Goal: Information Seeking & Learning: Learn about a topic

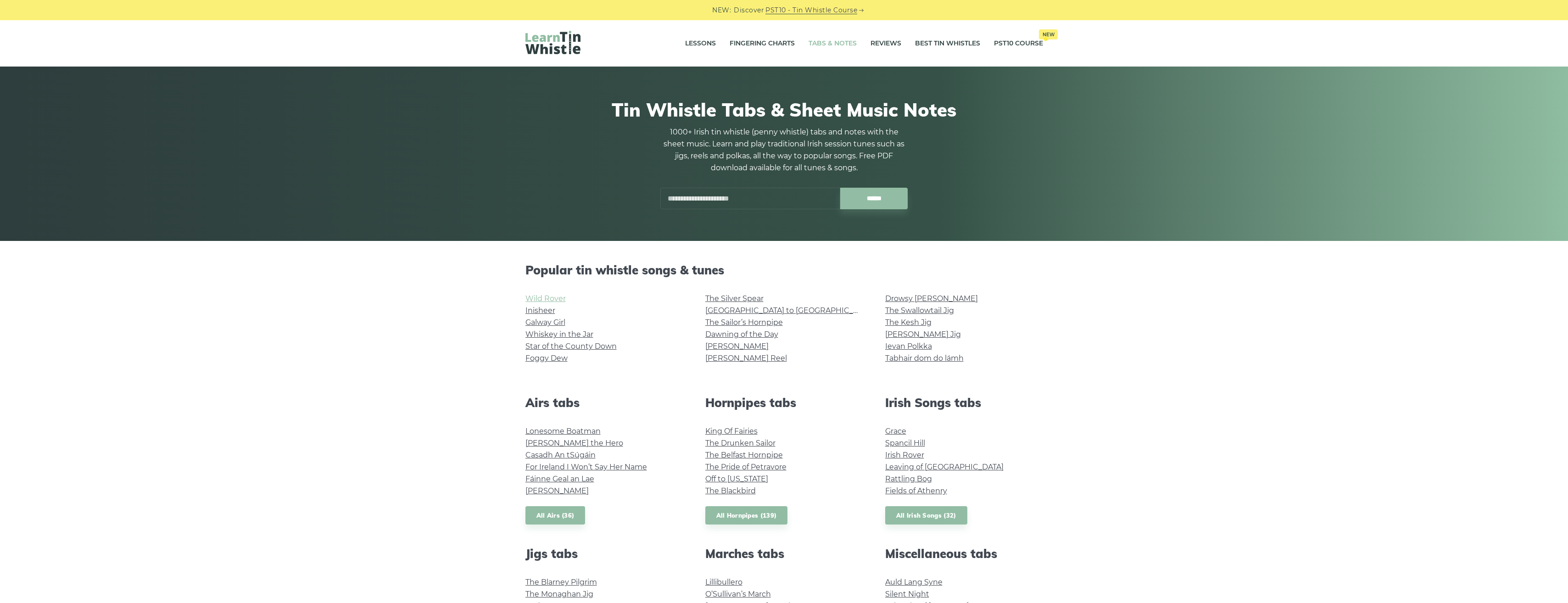
click at [547, 300] on link "Wild Rover" at bounding box center [545, 299] width 40 height 9
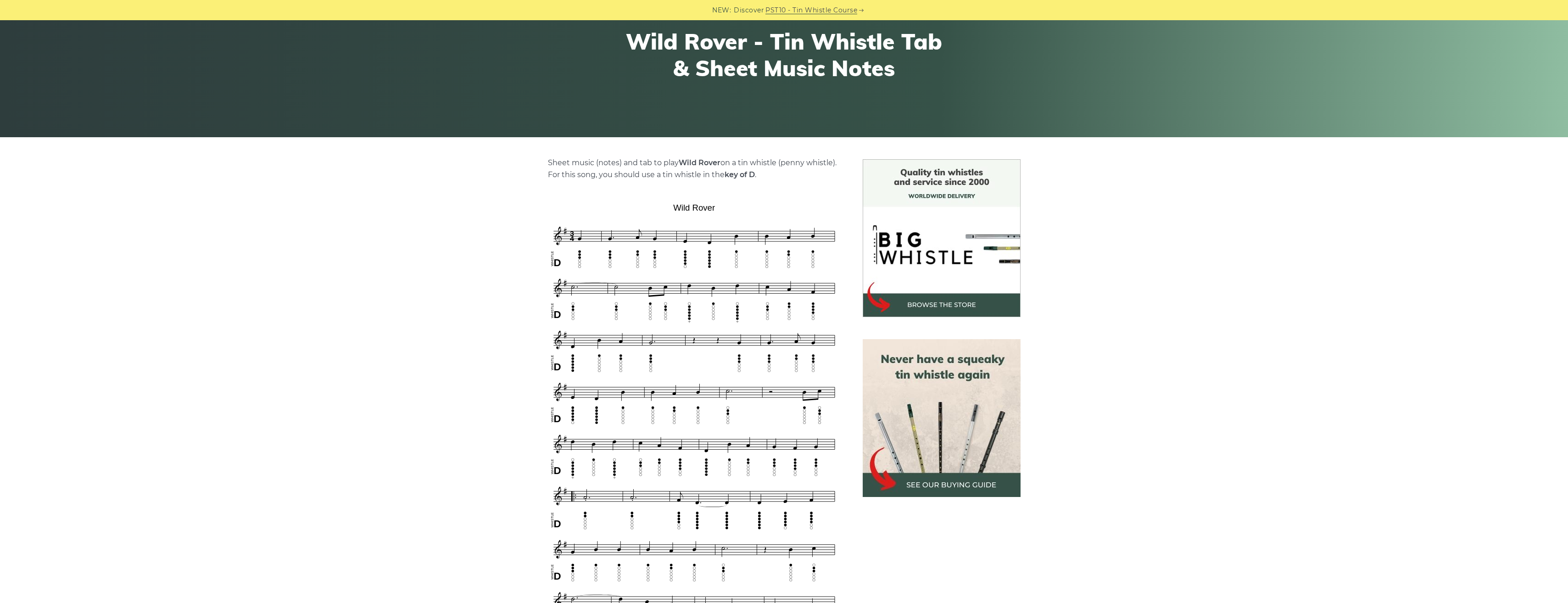
scroll to position [138, 0]
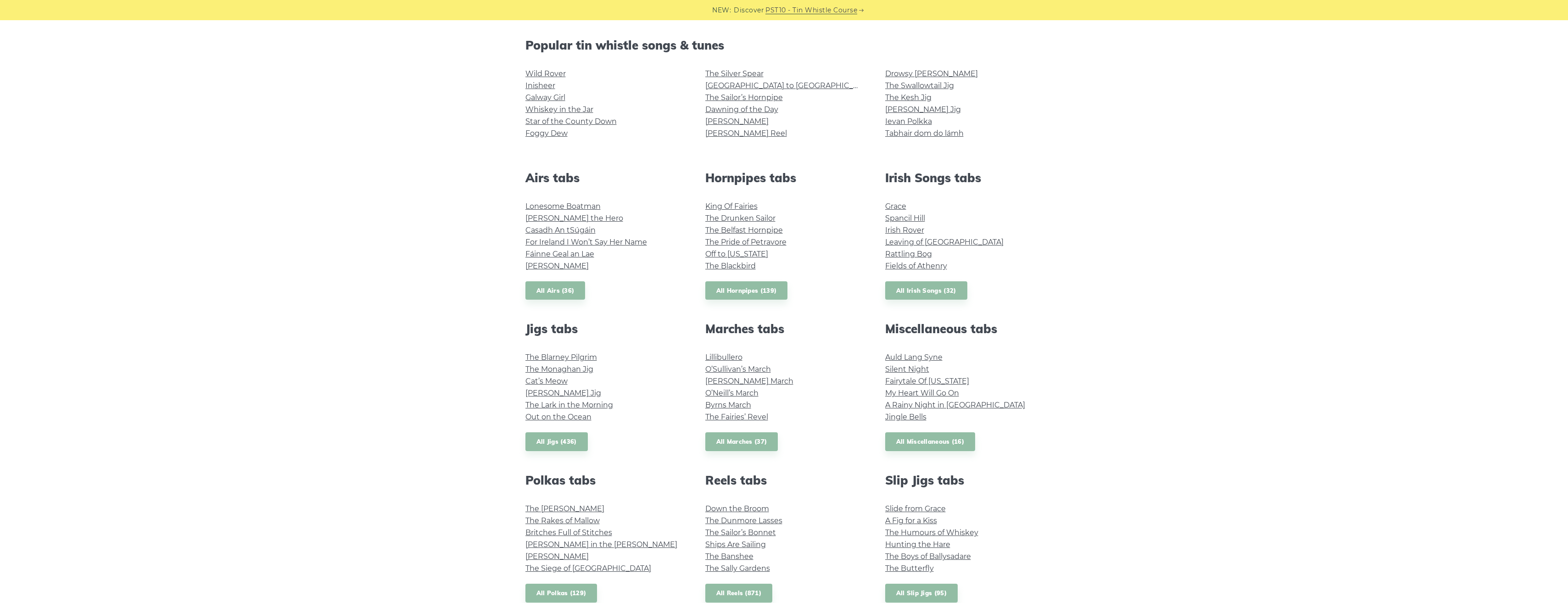
scroll to position [229, 0]
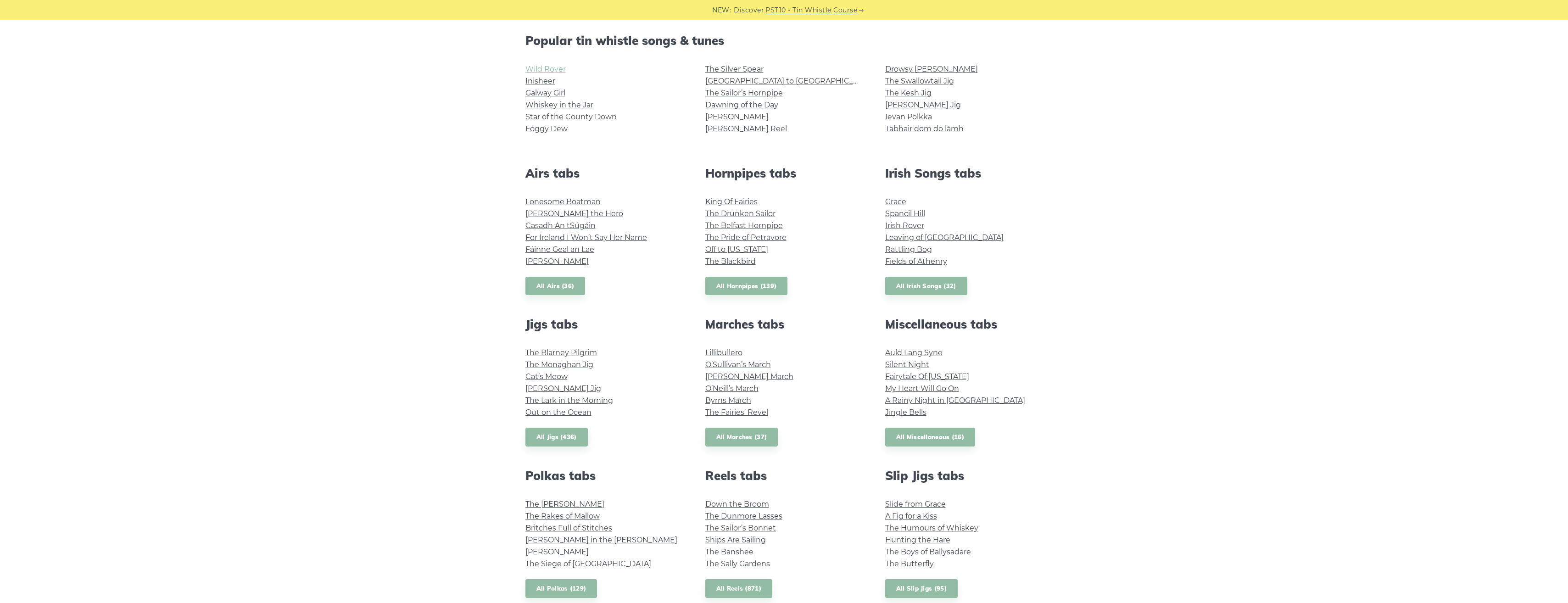
click at [536, 73] on link "Wild Rover" at bounding box center [545, 69] width 40 height 9
click at [534, 79] on link "Inisheer" at bounding box center [540, 81] width 30 height 9
click at [735, 68] on link "The Silver Spear" at bounding box center [734, 69] width 58 height 9
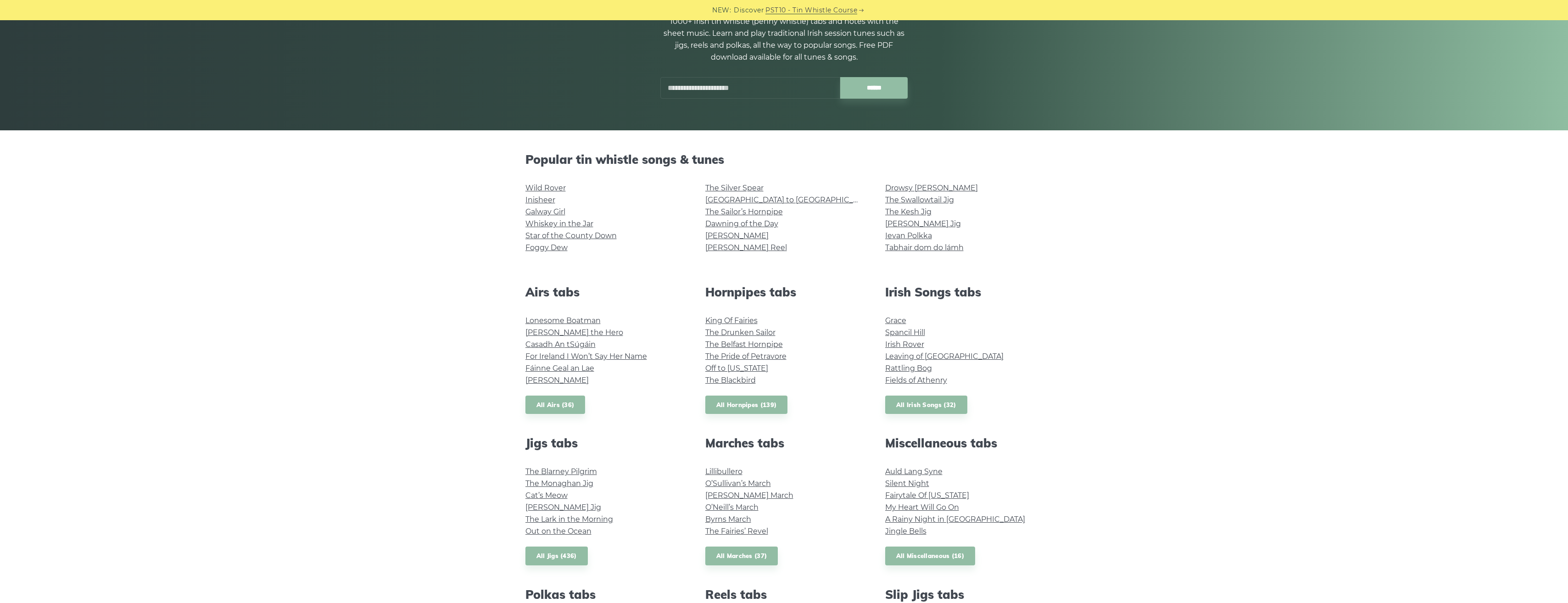
scroll to position [92, 0]
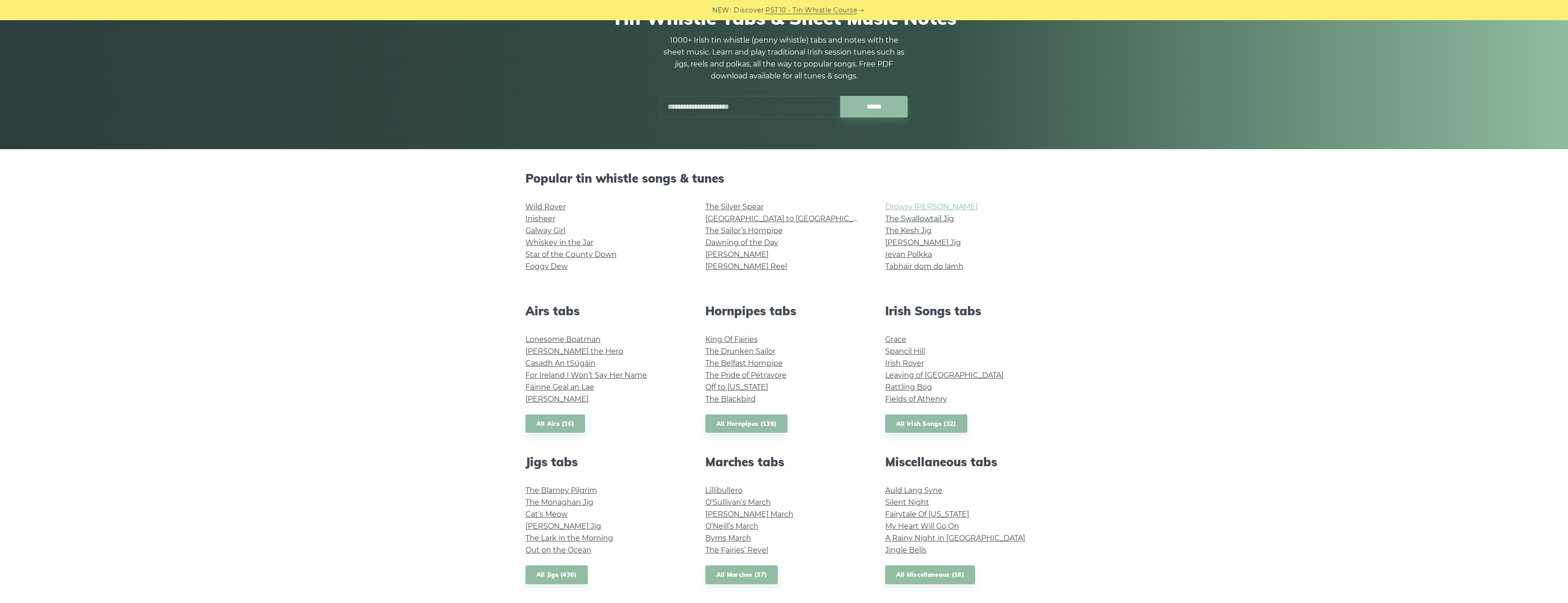
click at [920, 210] on link "Drowsy [PERSON_NAME]" at bounding box center [931, 207] width 92 height 9
click at [899, 340] on link "Grace" at bounding box center [895, 340] width 21 height 9
click at [542, 229] on link "Galway Girl" at bounding box center [545, 231] width 40 height 9
click at [540, 253] on link "Star of the County Down" at bounding box center [571, 255] width 91 height 9
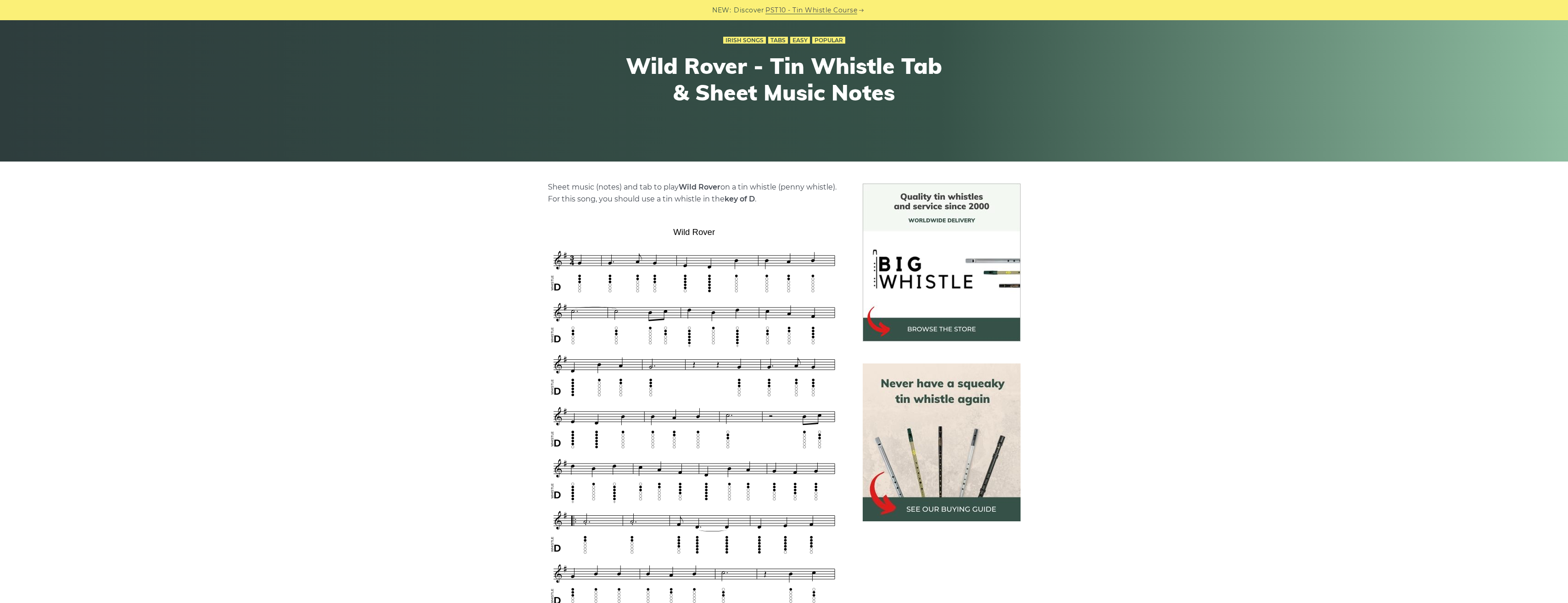
scroll to position [92, 0]
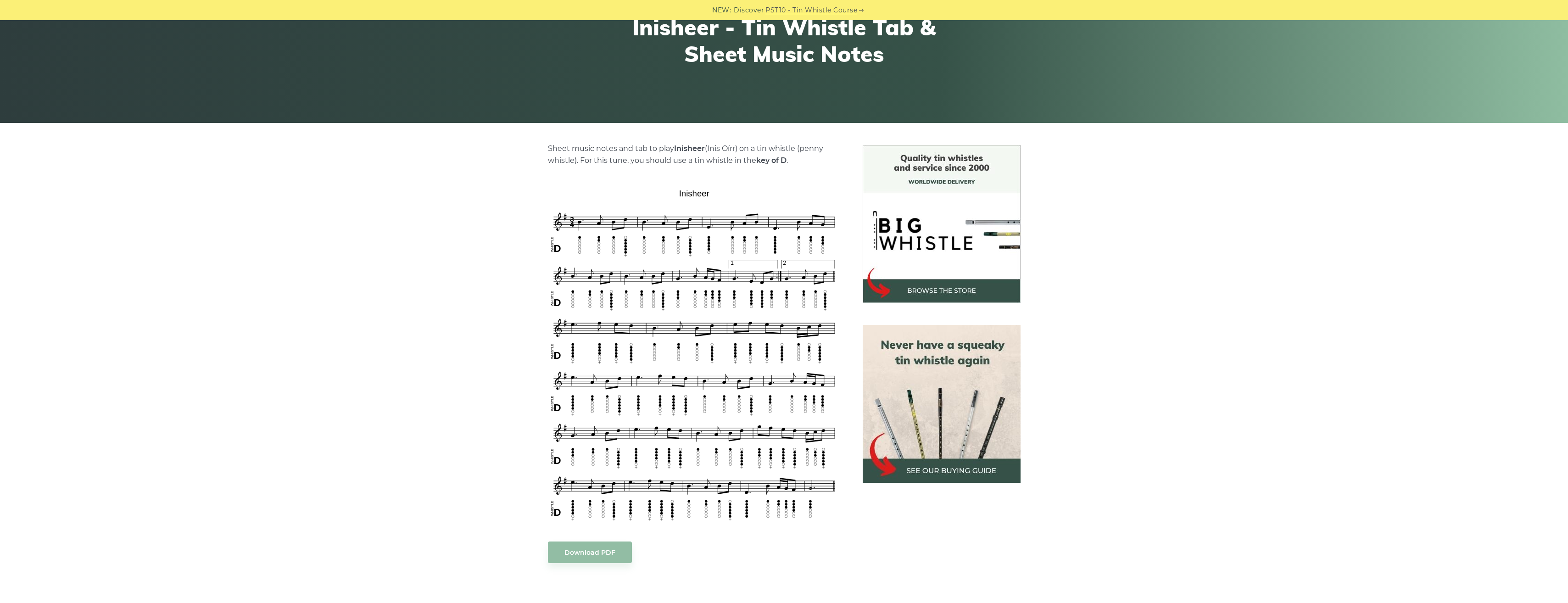
scroll to position [184, 0]
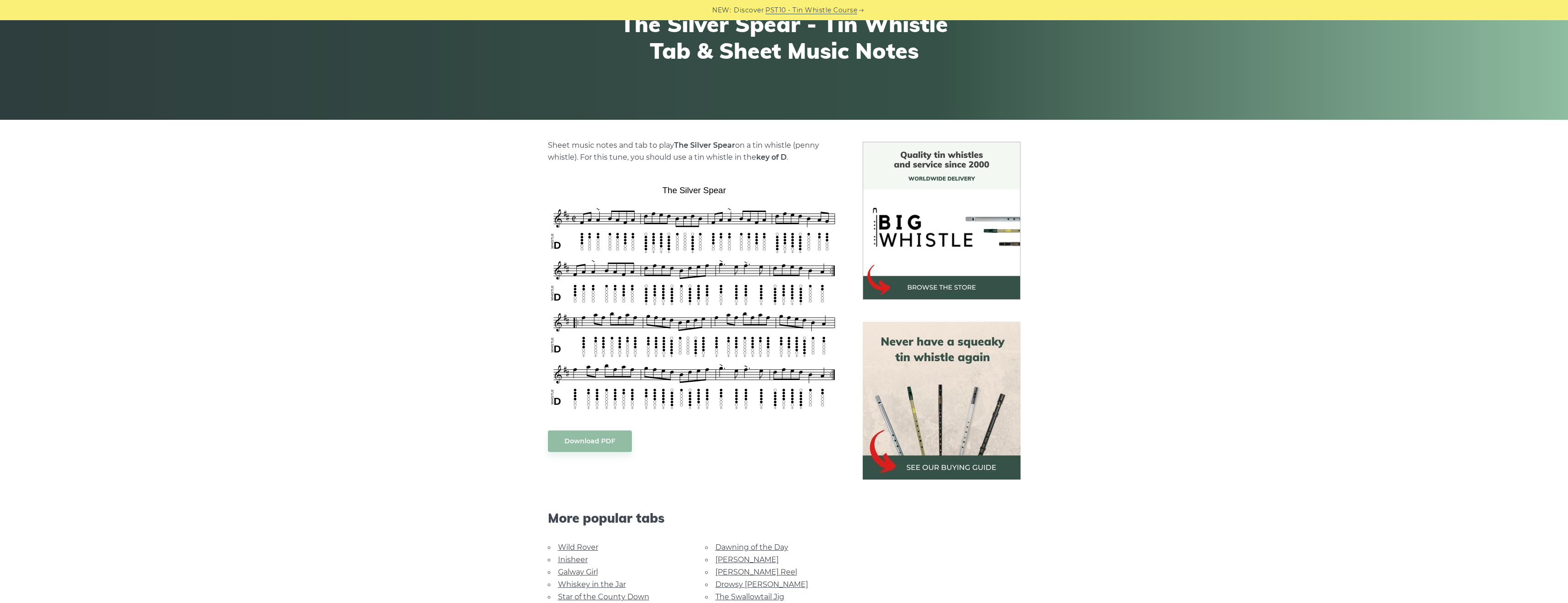
scroll to position [138, 0]
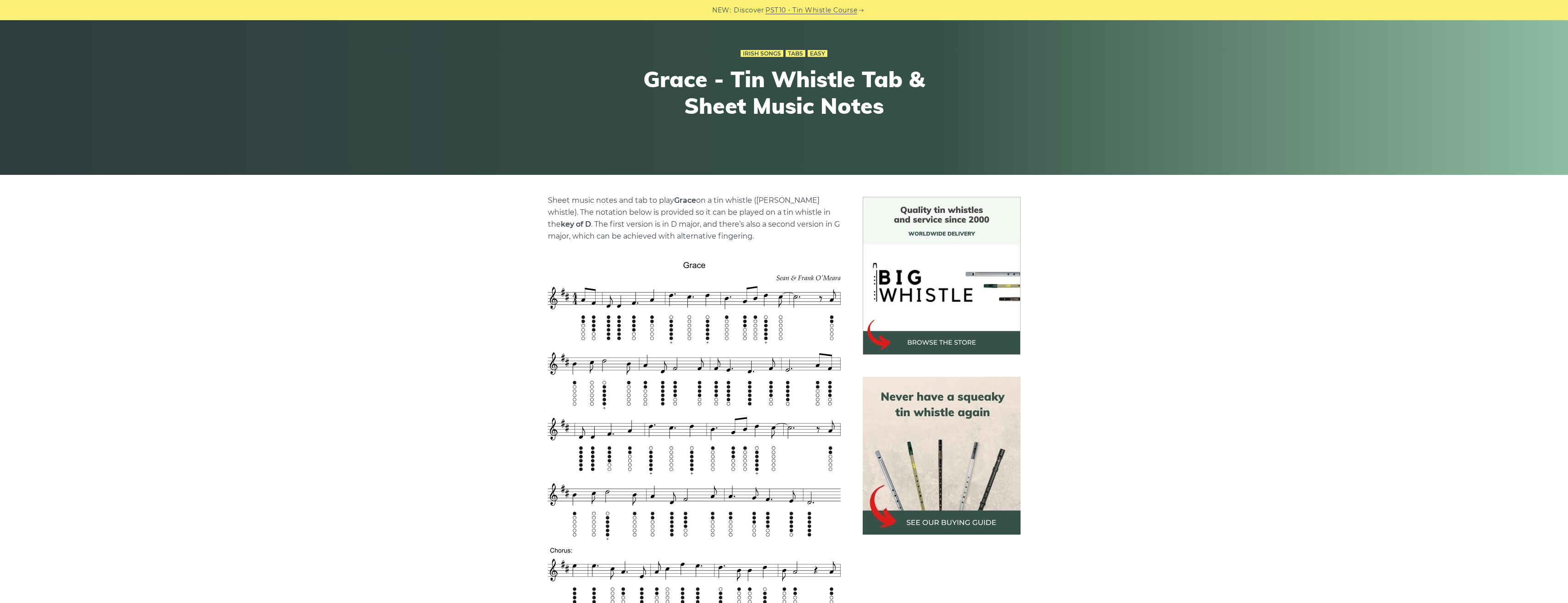
scroll to position [92, 0]
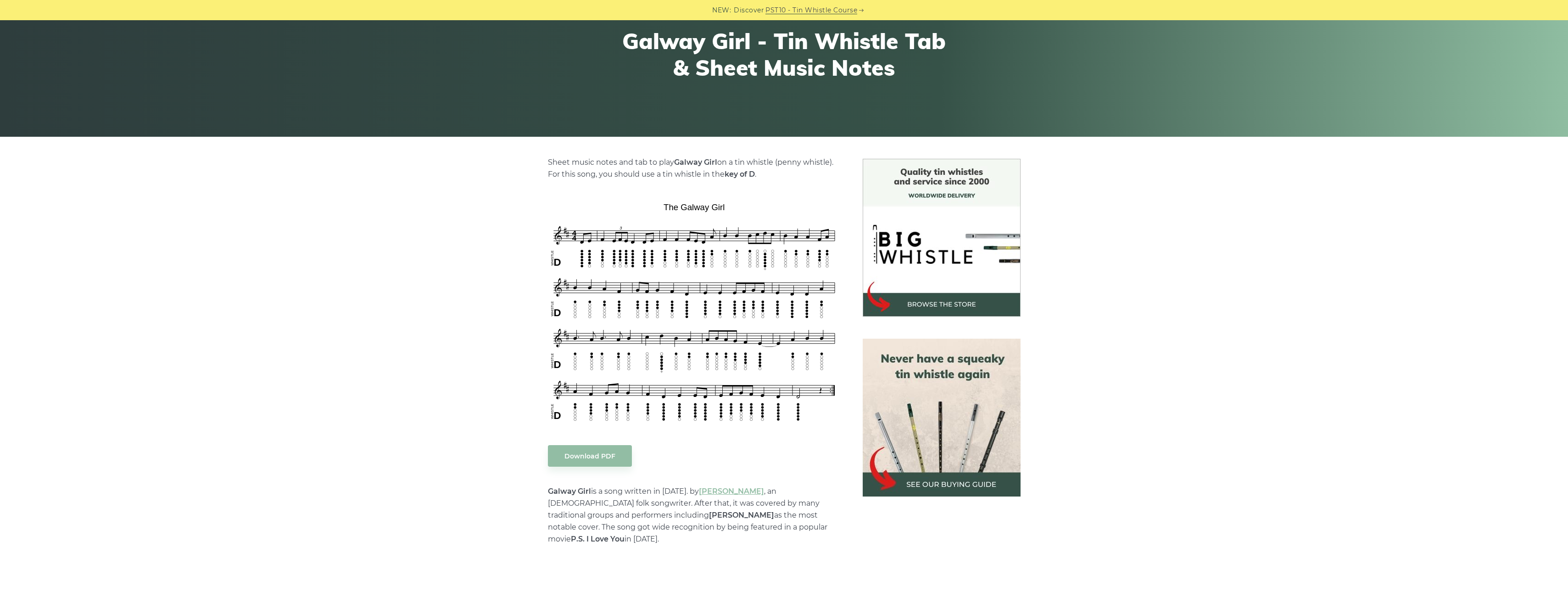
scroll to position [184, 0]
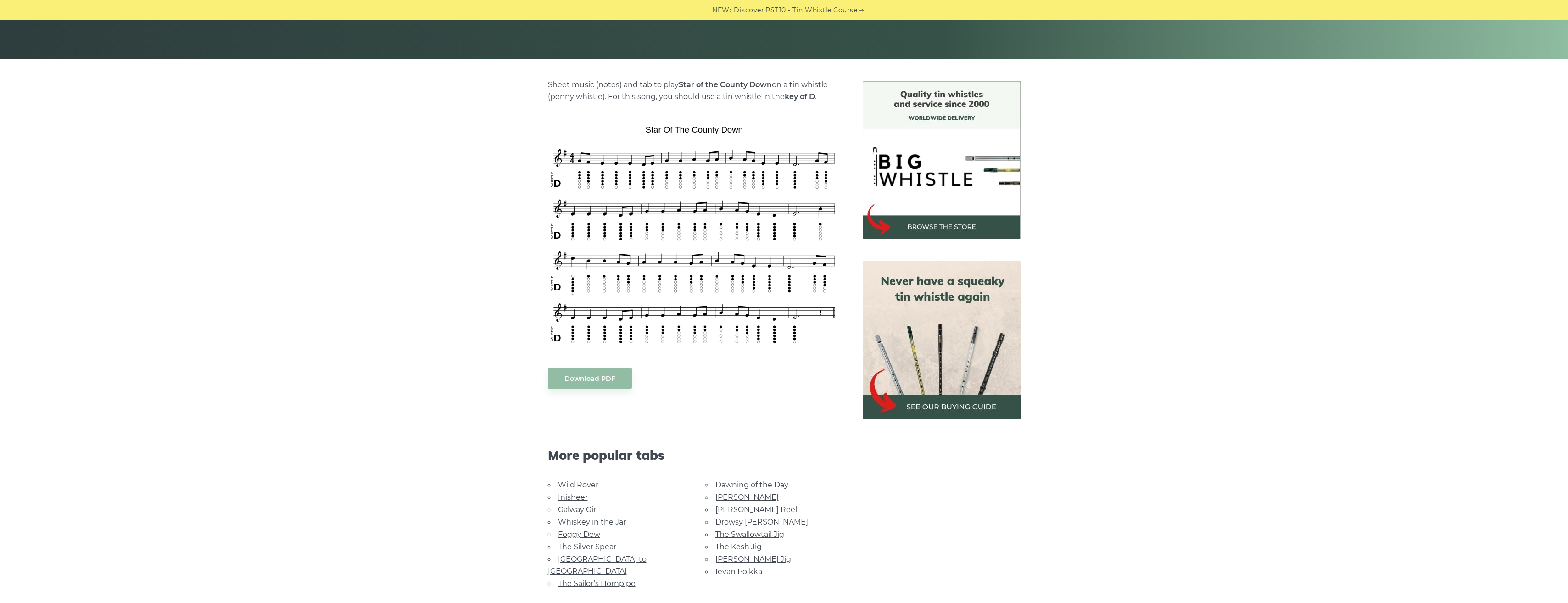
scroll to position [184, 0]
